Goal: Unclear: Unclear

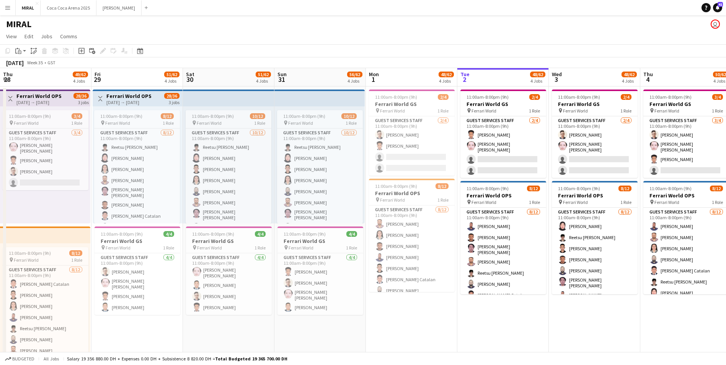
scroll to position [0, 164]
